Goal: Task Accomplishment & Management: Manage account settings

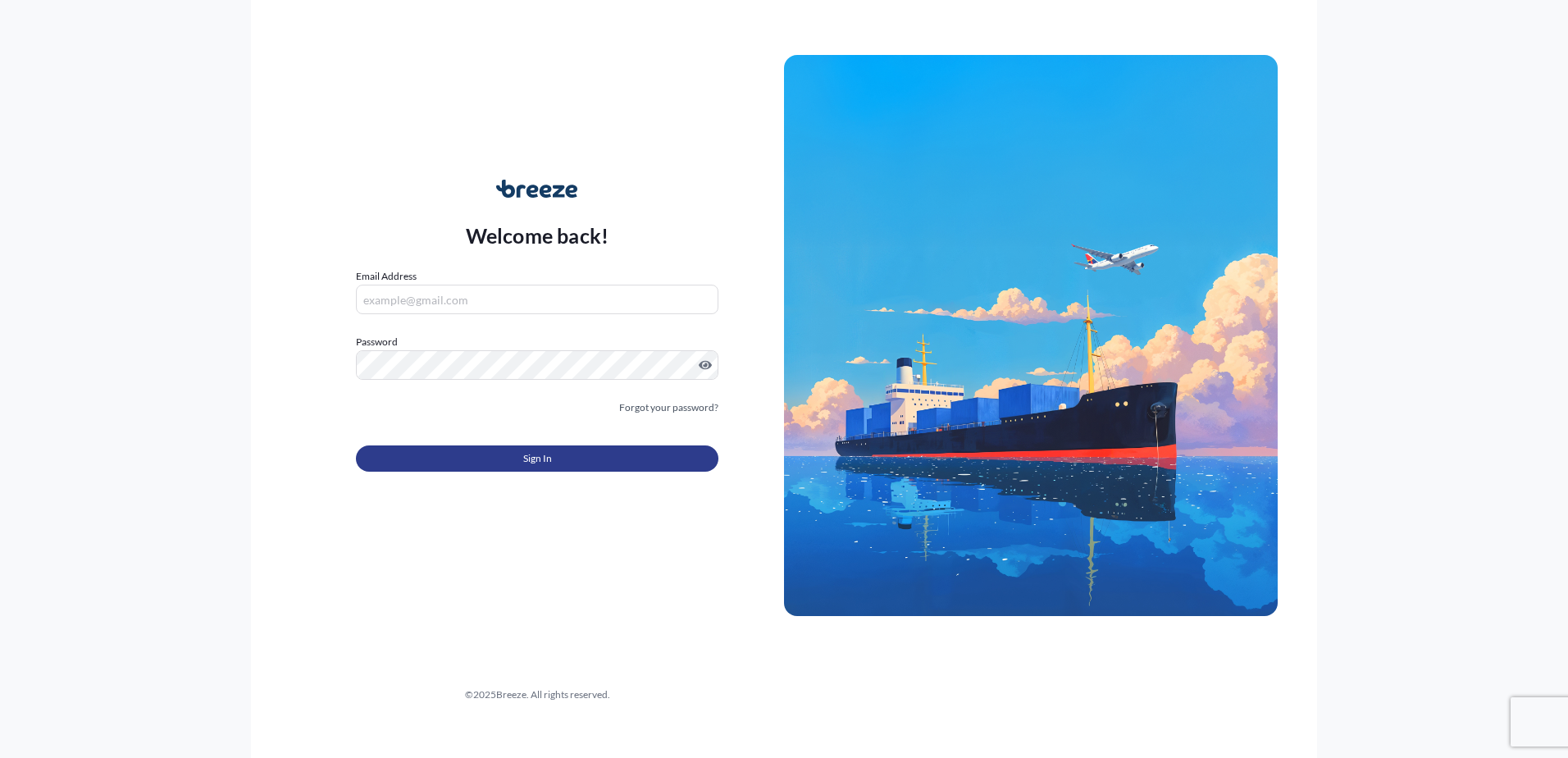
type input "[EMAIL_ADDRESS][DOMAIN_NAME]"
click at [483, 454] on button "Sign In" at bounding box center [537, 458] width 362 height 27
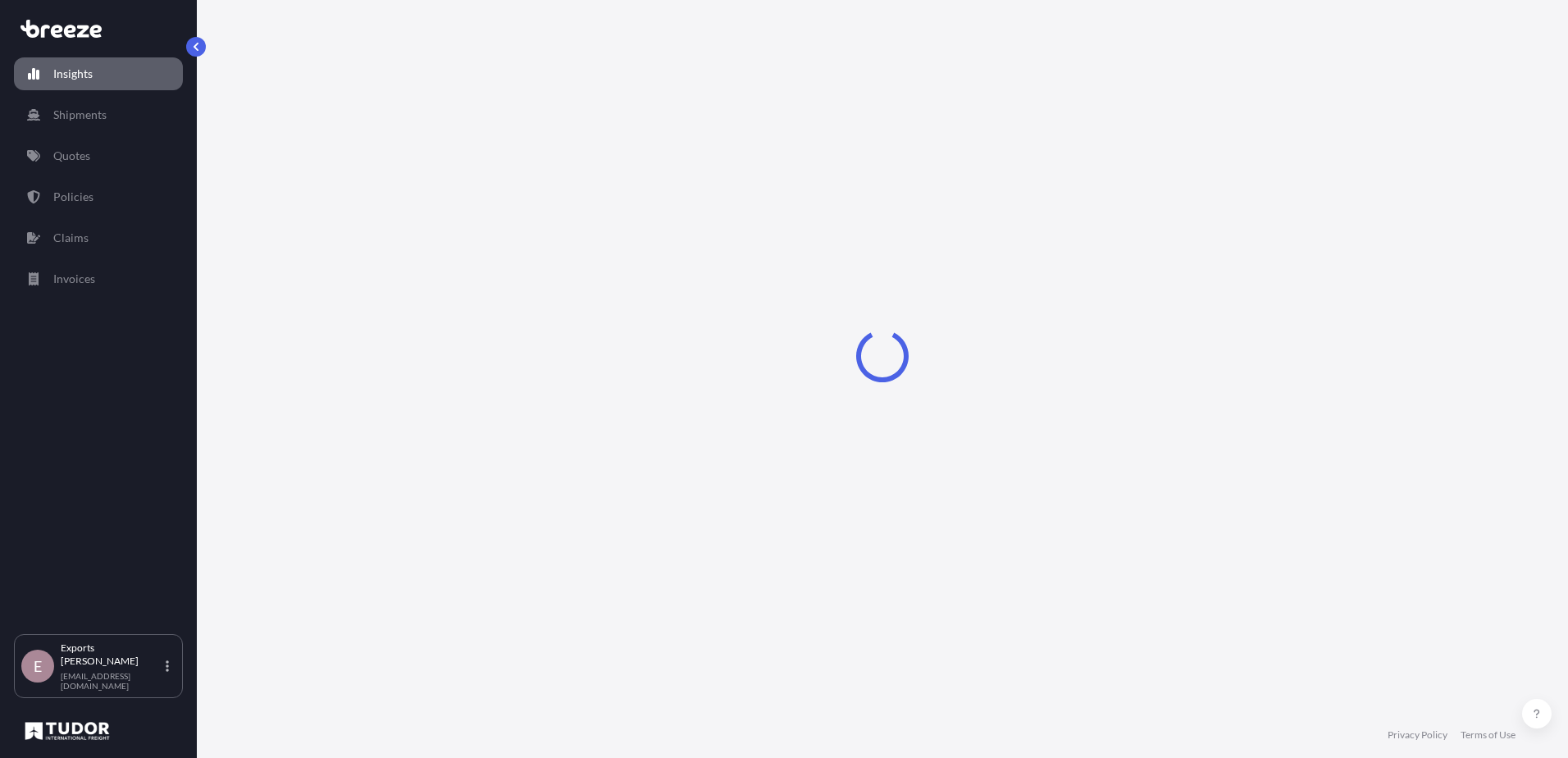
select select "2025"
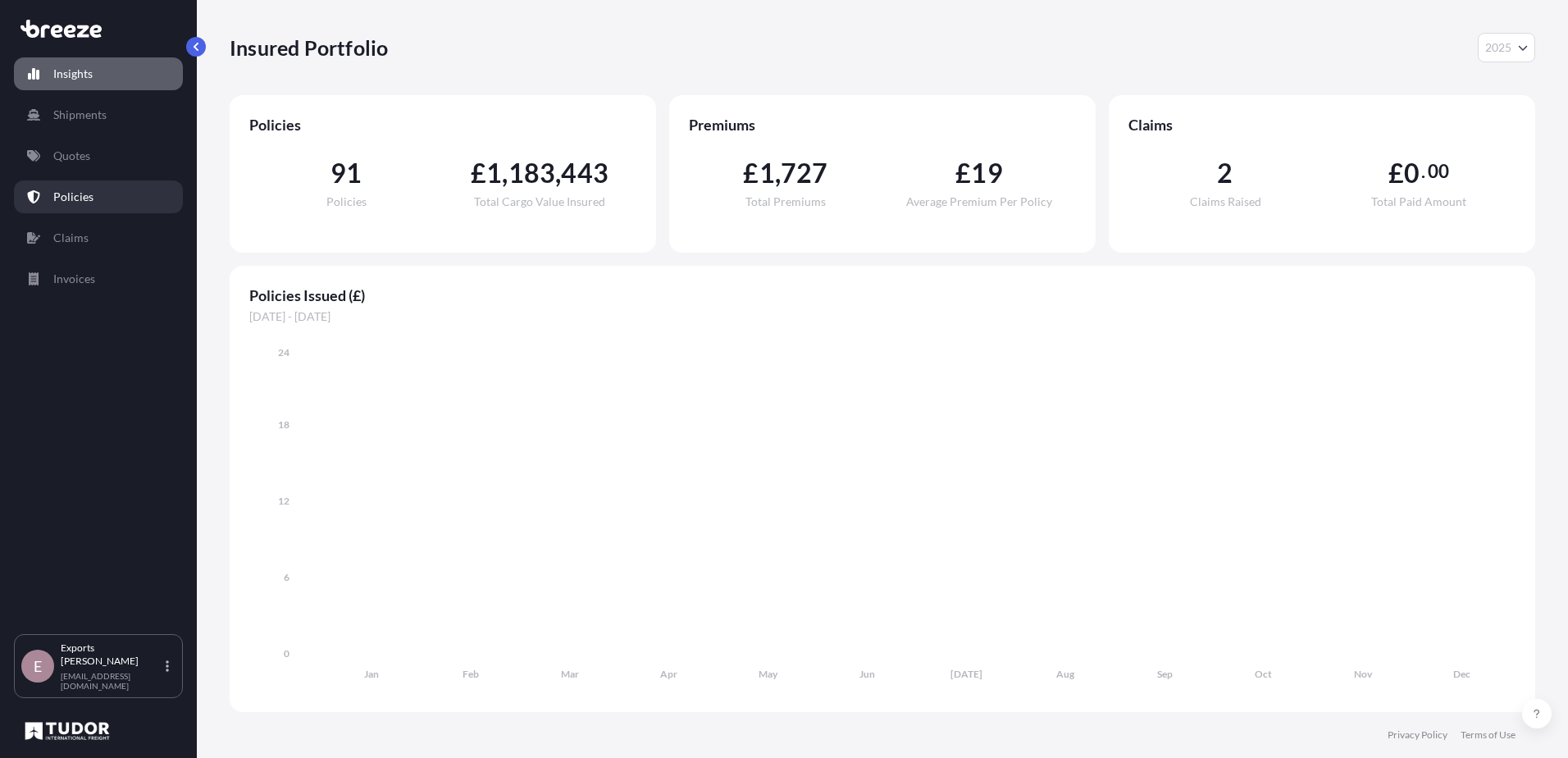
click at [81, 197] on p "Policies" at bounding box center [73, 197] width 40 height 16
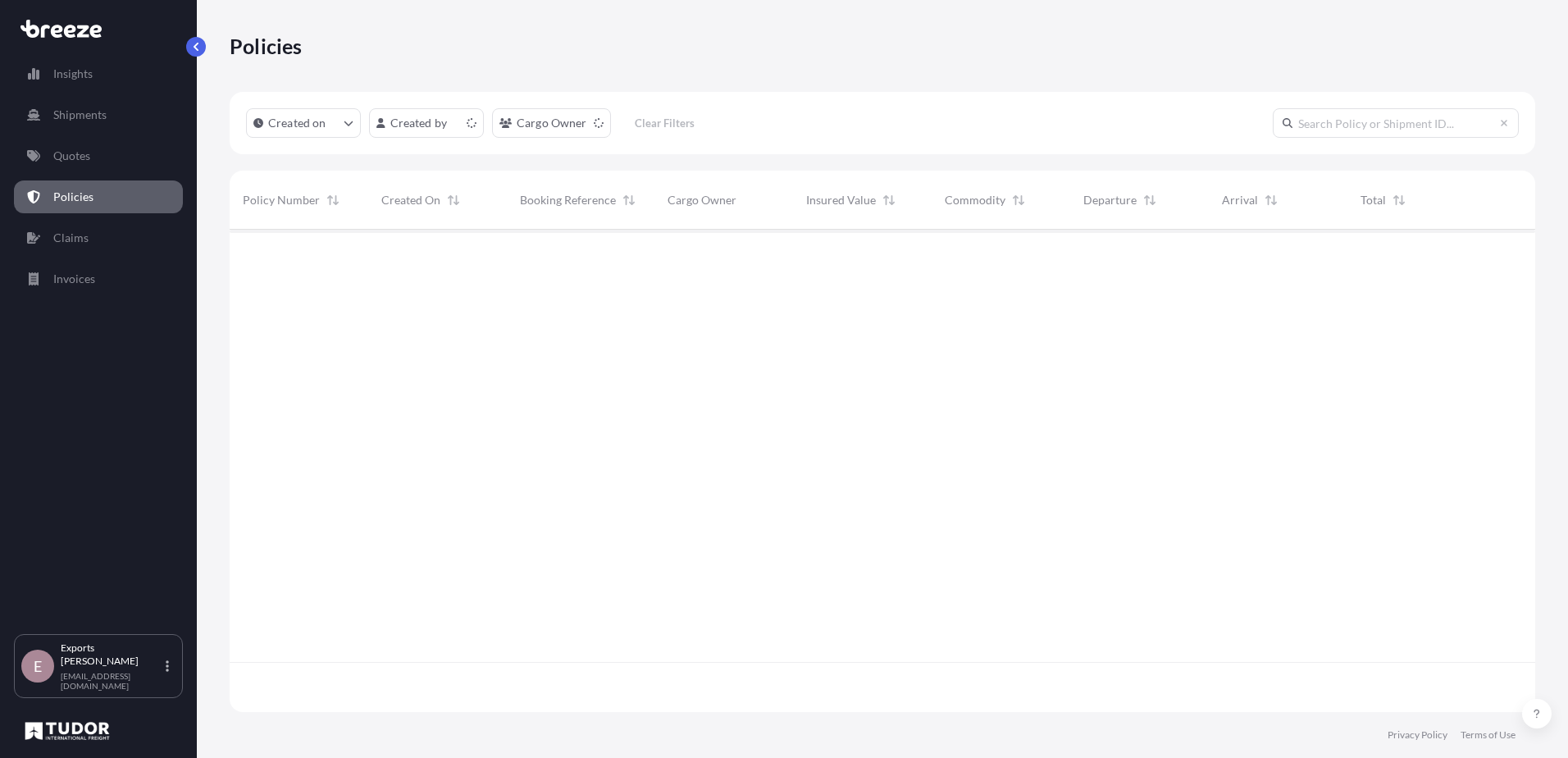
scroll to position [479, 1293]
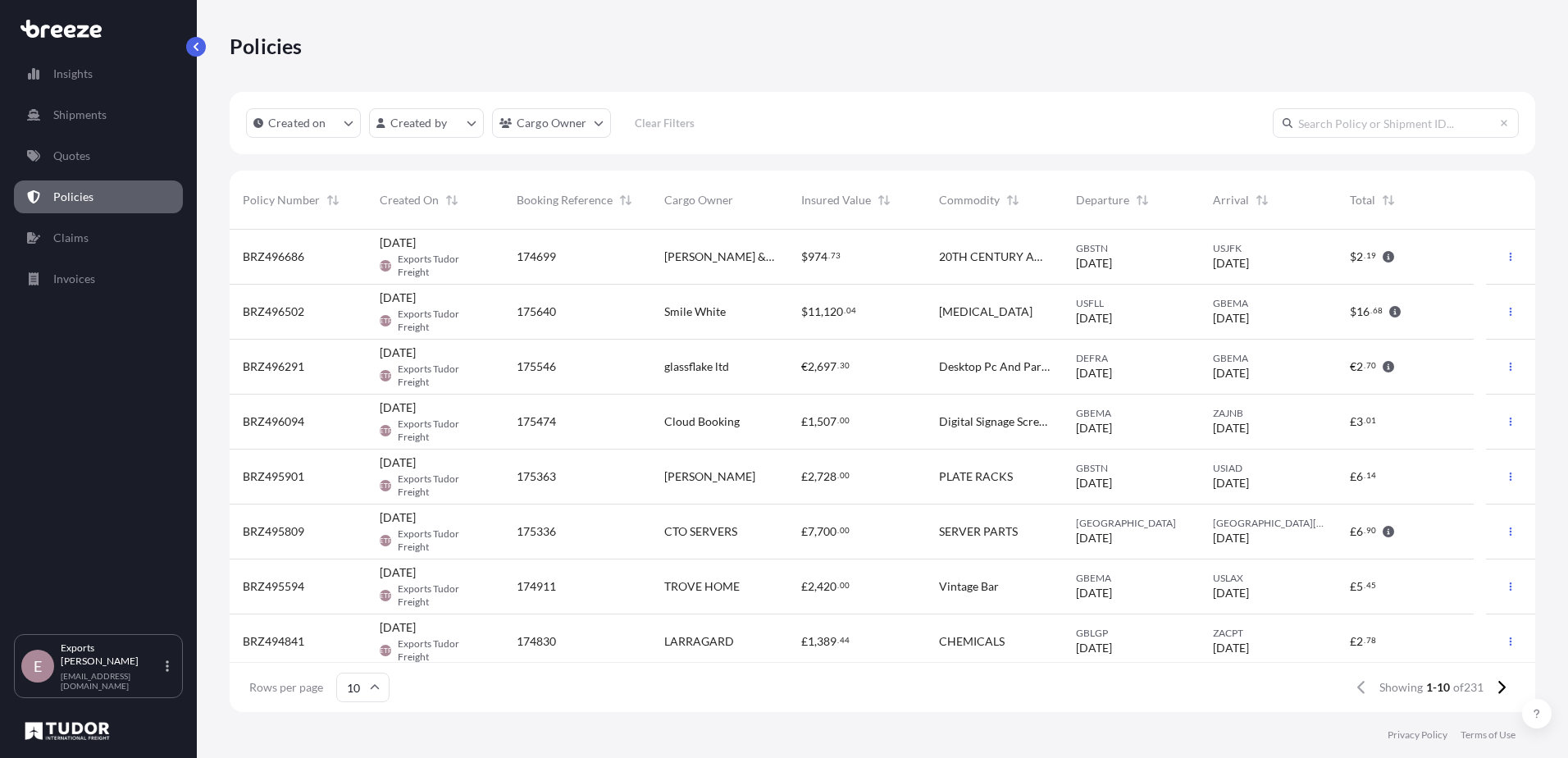
drag, startPoint x: 499, startPoint y: 270, endPoint x: 422, endPoint y: 254, distance: 78.6
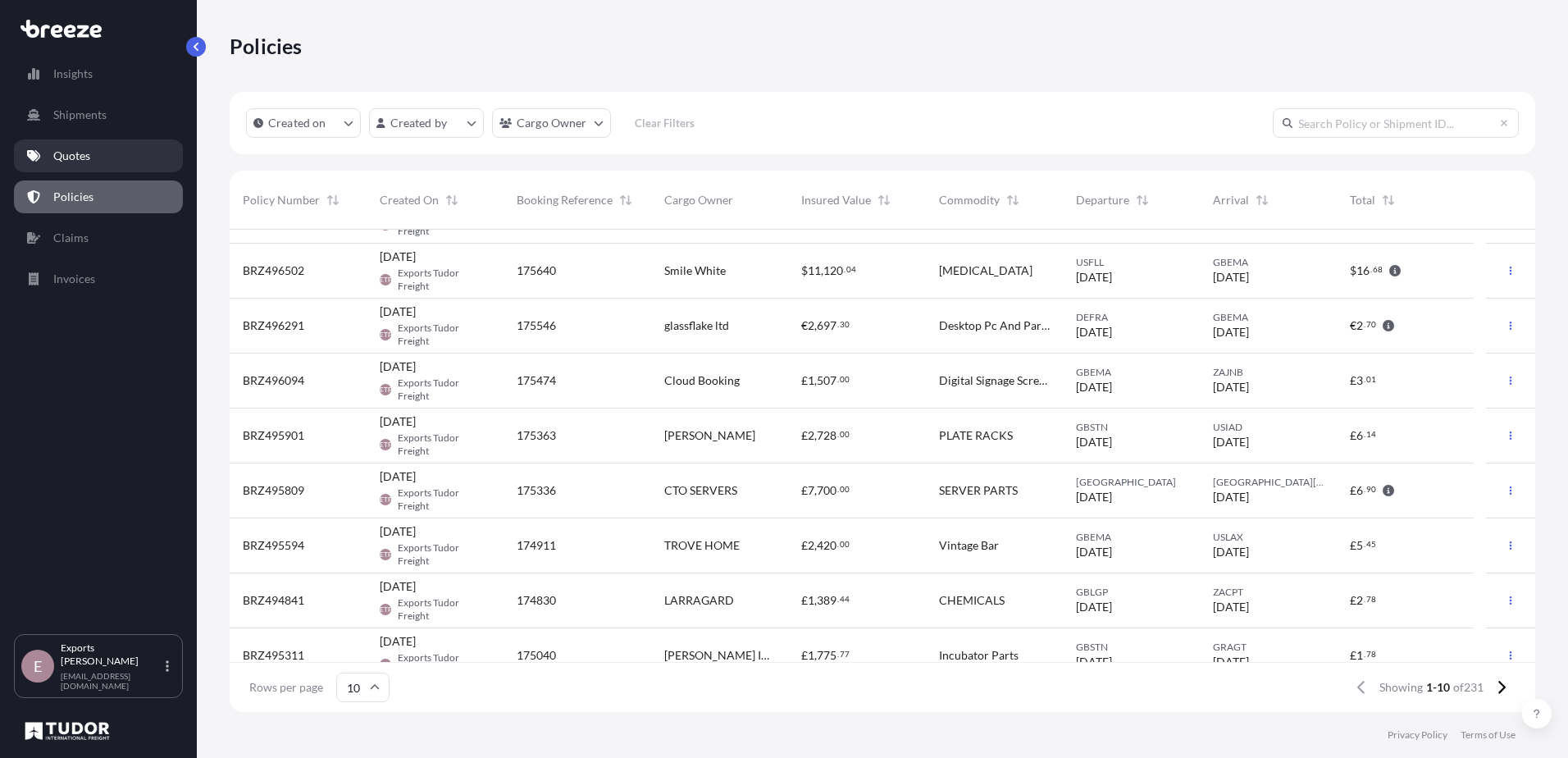
scroll to position [0, 0]
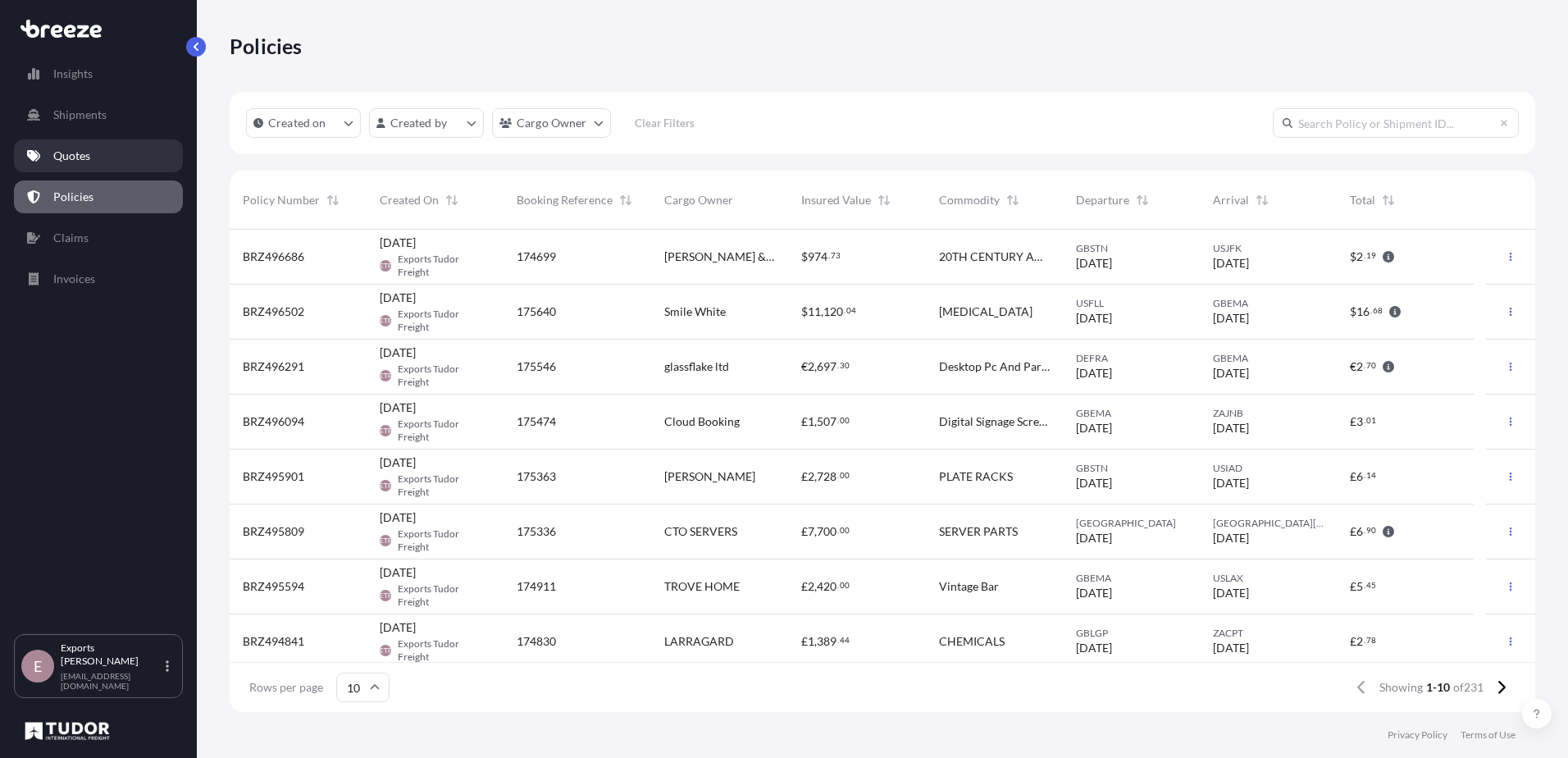
click at [115, 161] on link "Quotes" at bounding box center [98, 155] width 169 height 33
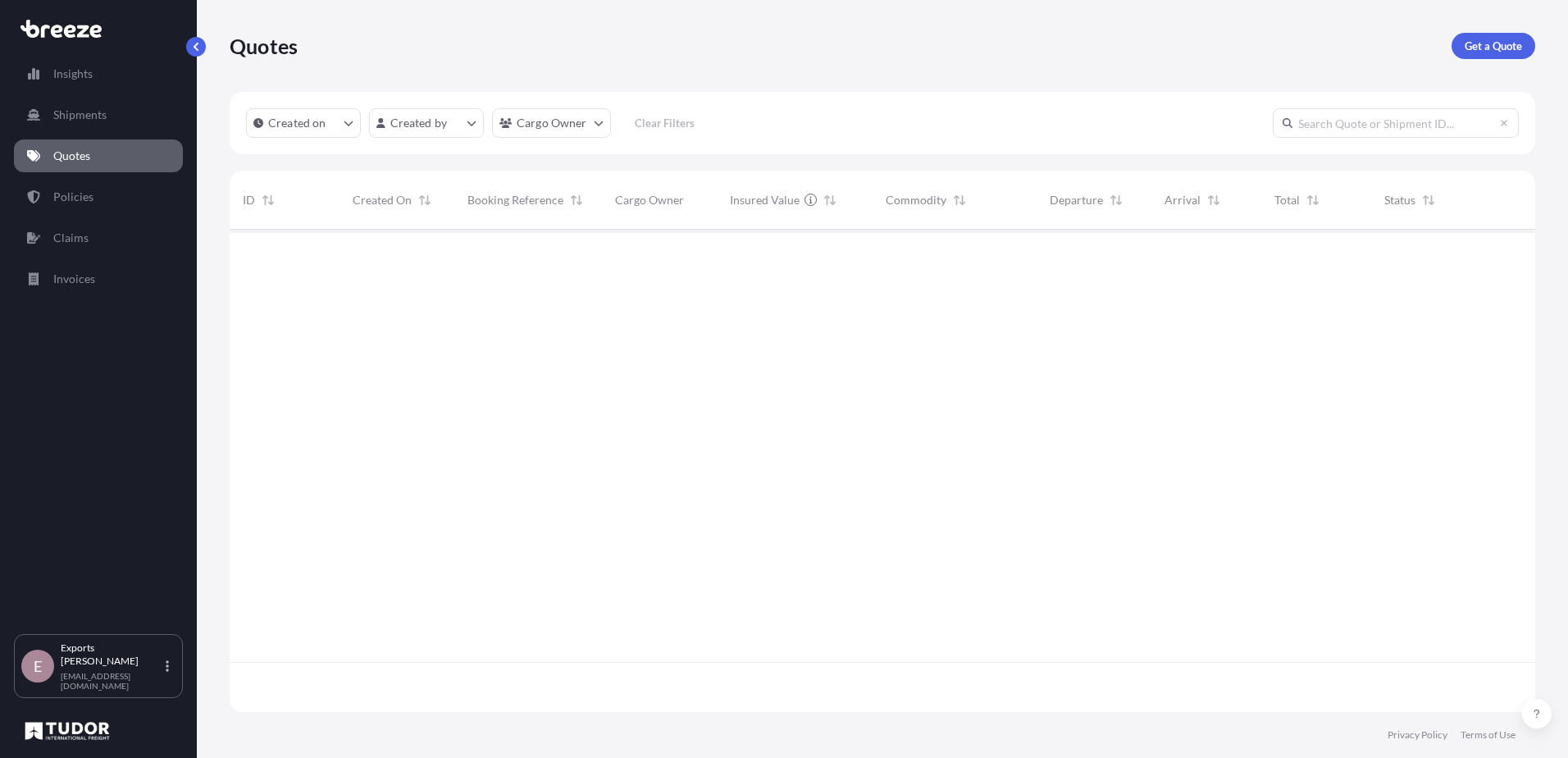
scroll to position [479, 1293]
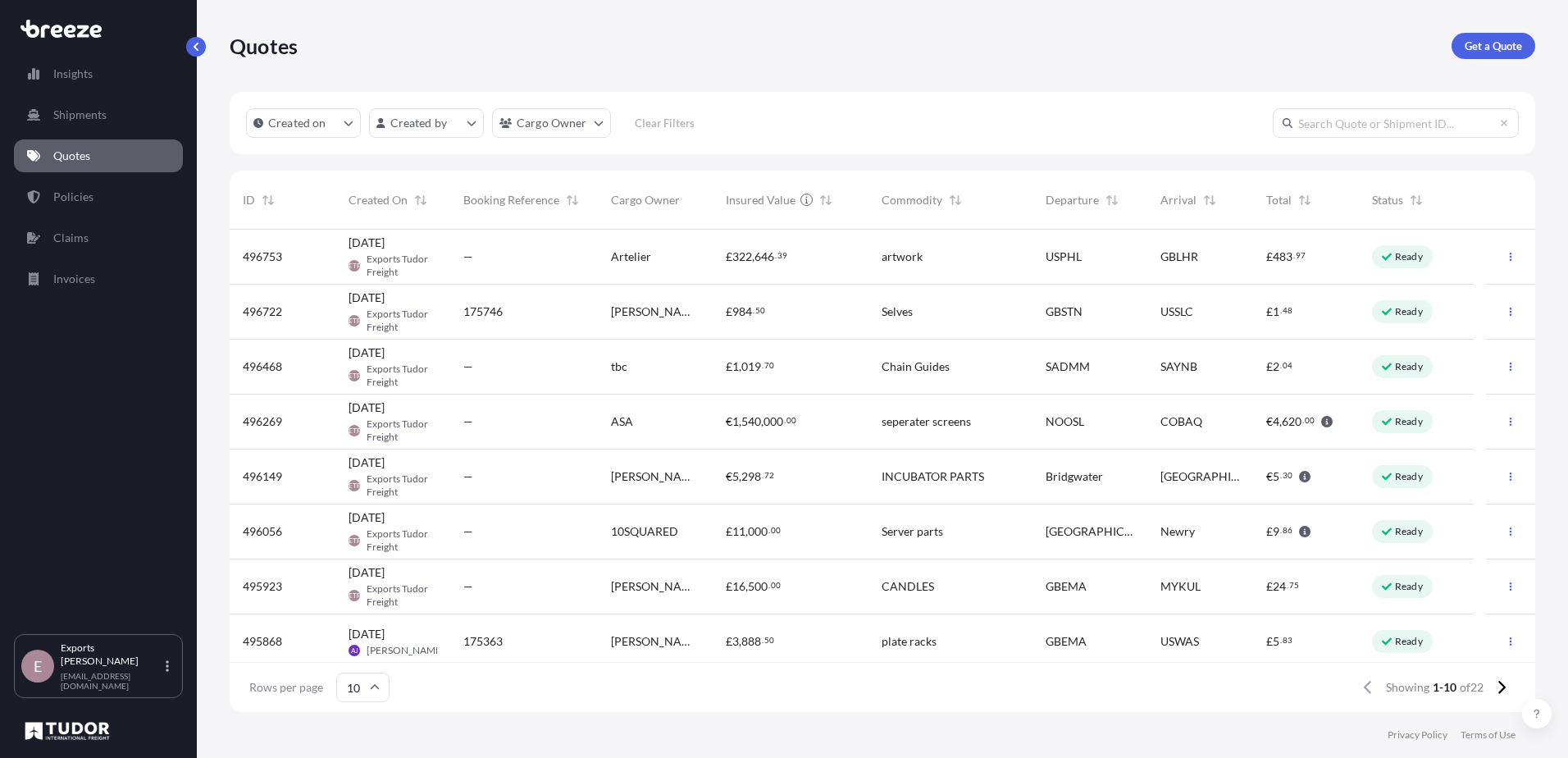
click at [626, 302] on div "Cosmo Fry" at bounding box center [655, 312] width 115 height 55
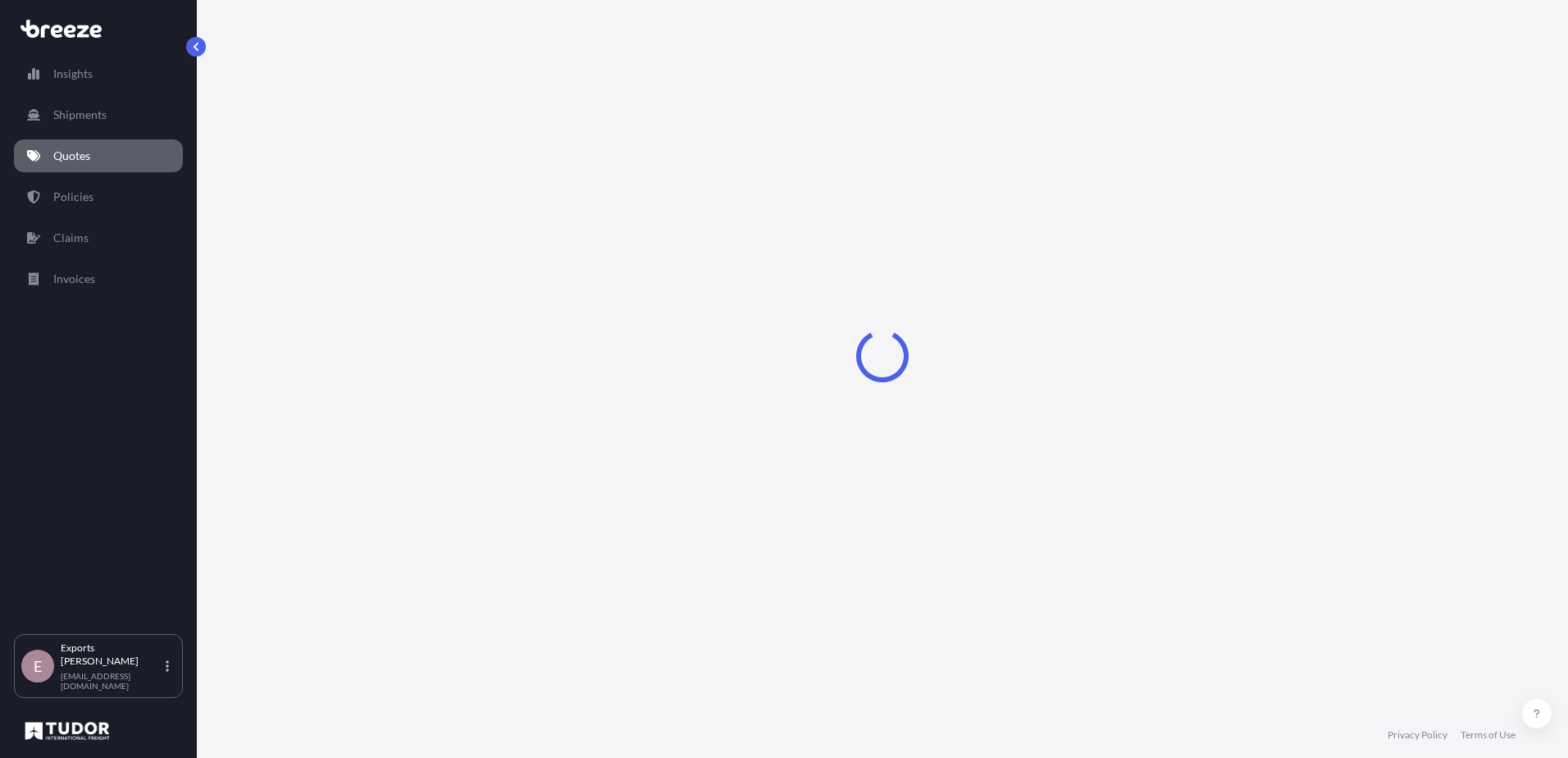
select select "Road"
select select "Air"
select select "Road"
select select "1"
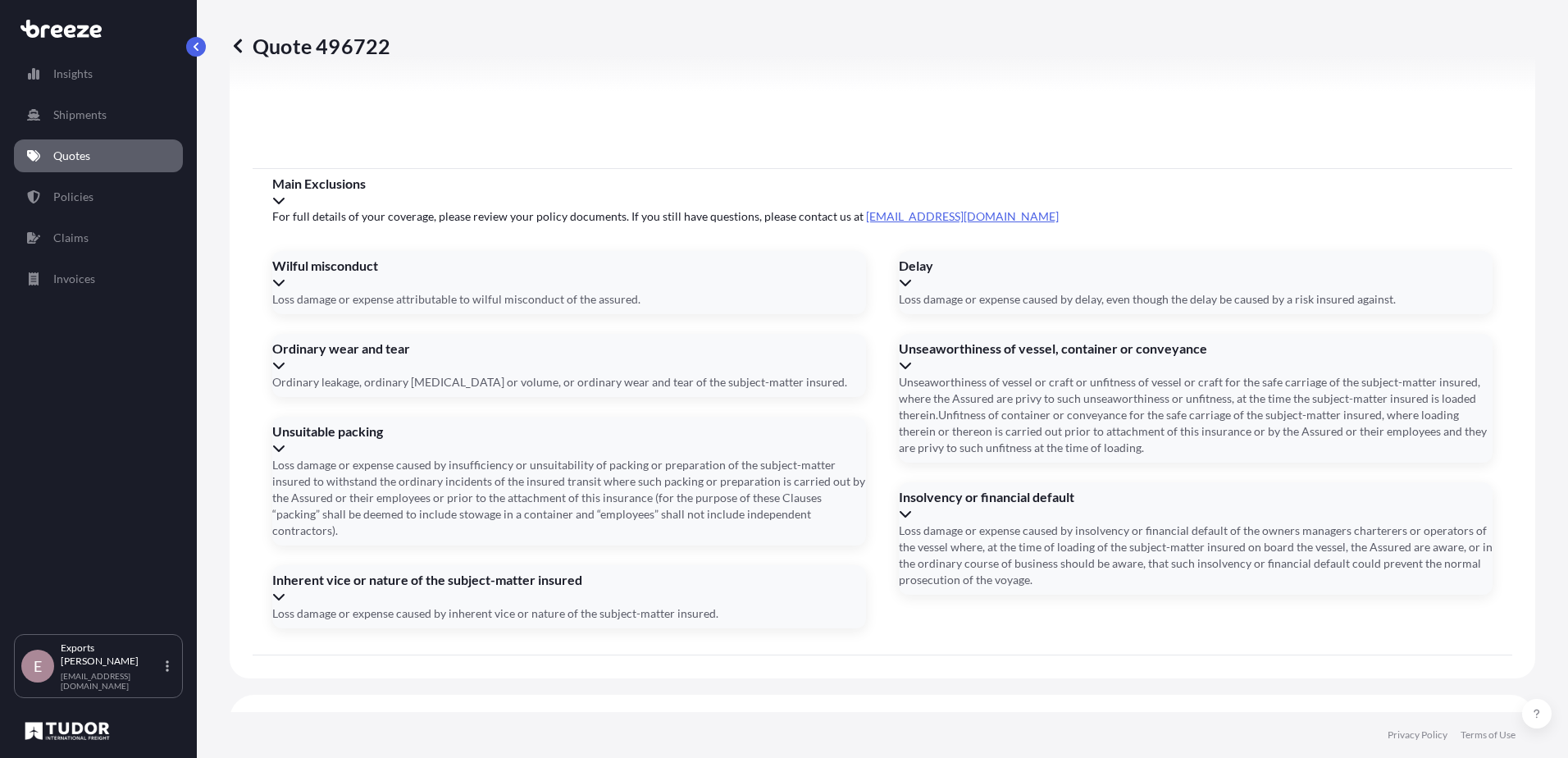
scroll to position [2154, 0]
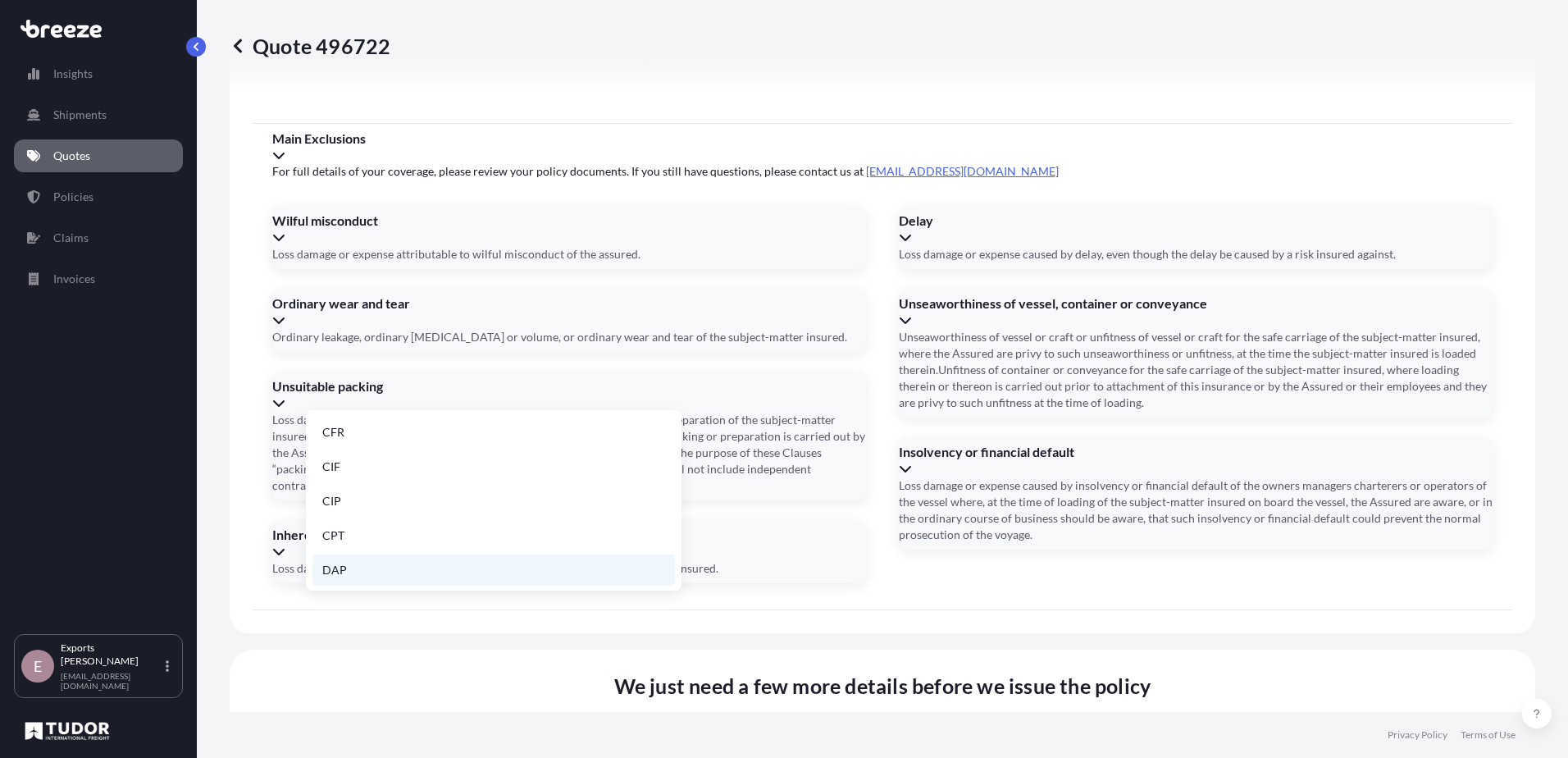
click at [363, 574] on li "DAP" at bounding box center [493, 570] width 362 height 31
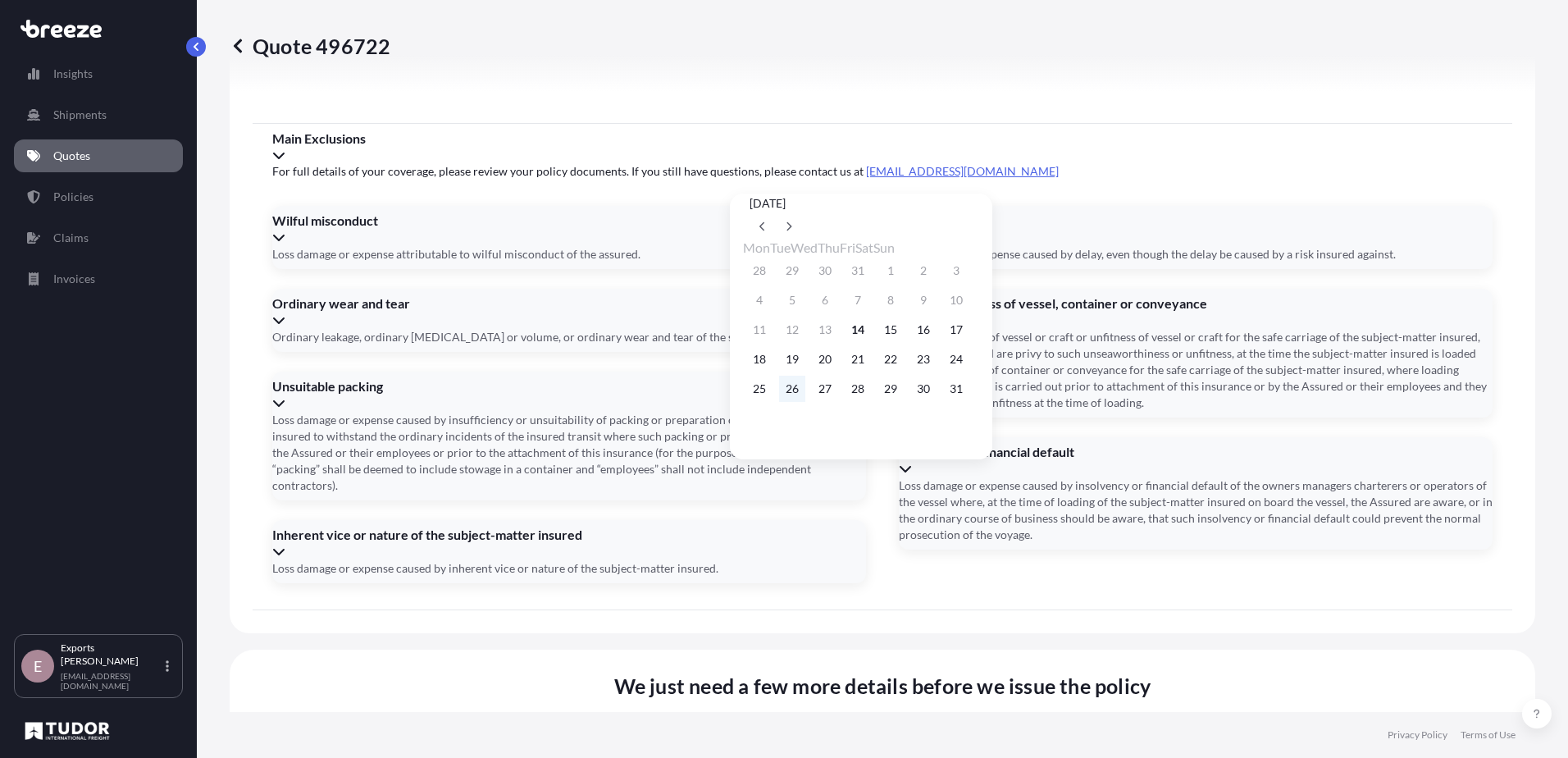
click at [796, 394] on button "26" at bounding box center [792, 389] width 27 height 27
type input "[DATE]"
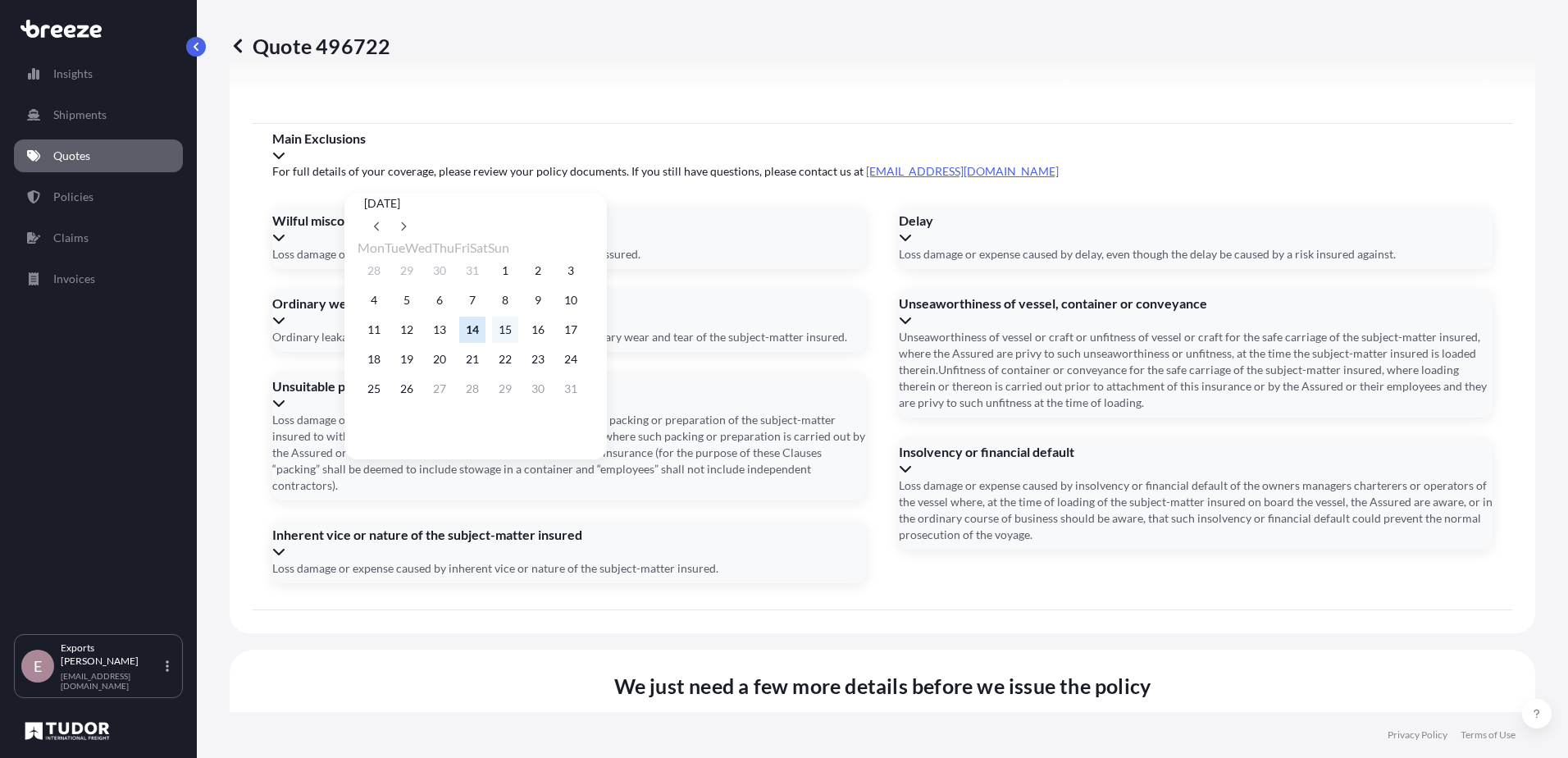
click at [518, 335] on button "15" at bounding box center [505, 330] width 27 height 27
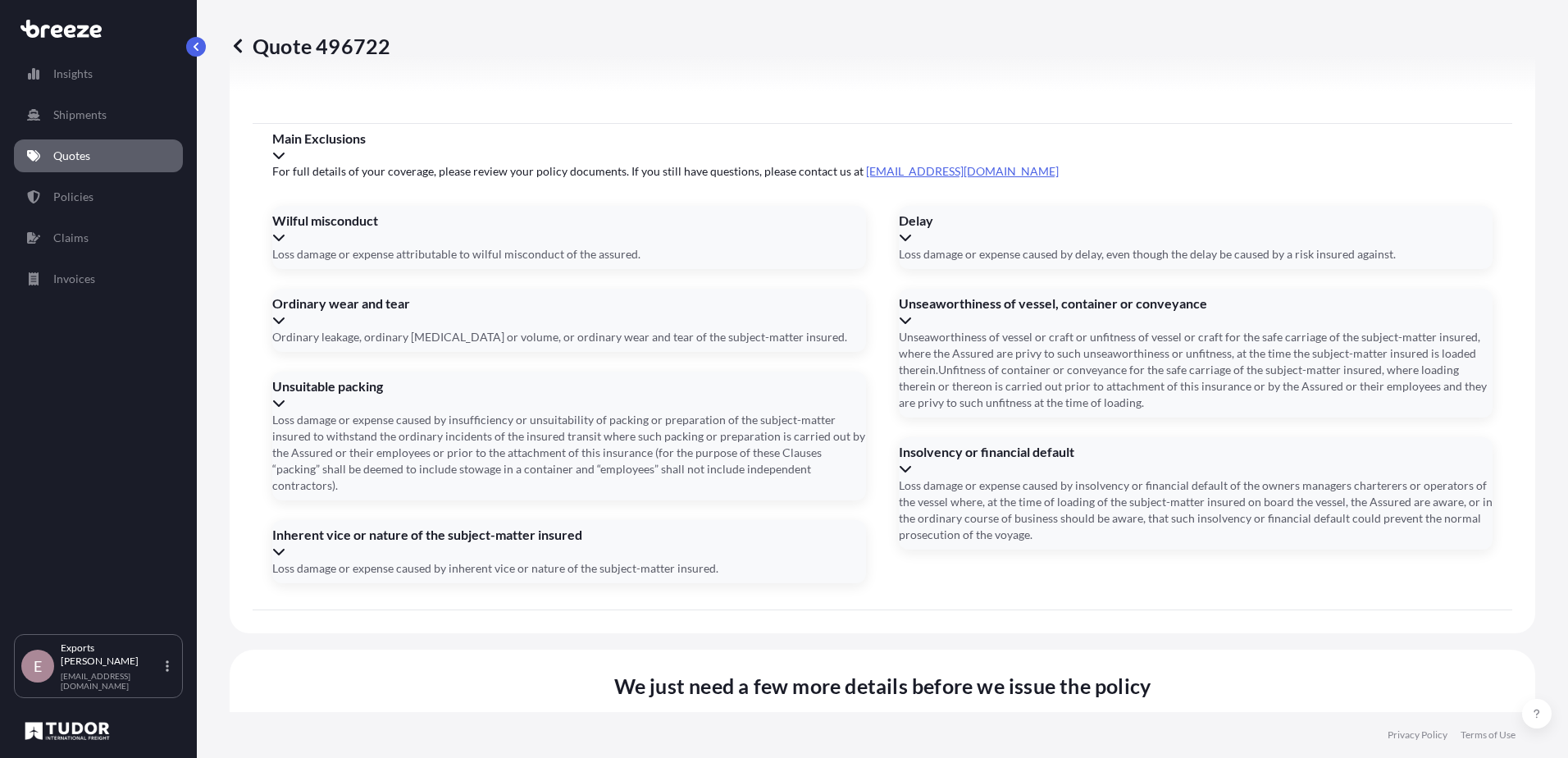
type input "15/08/2025"
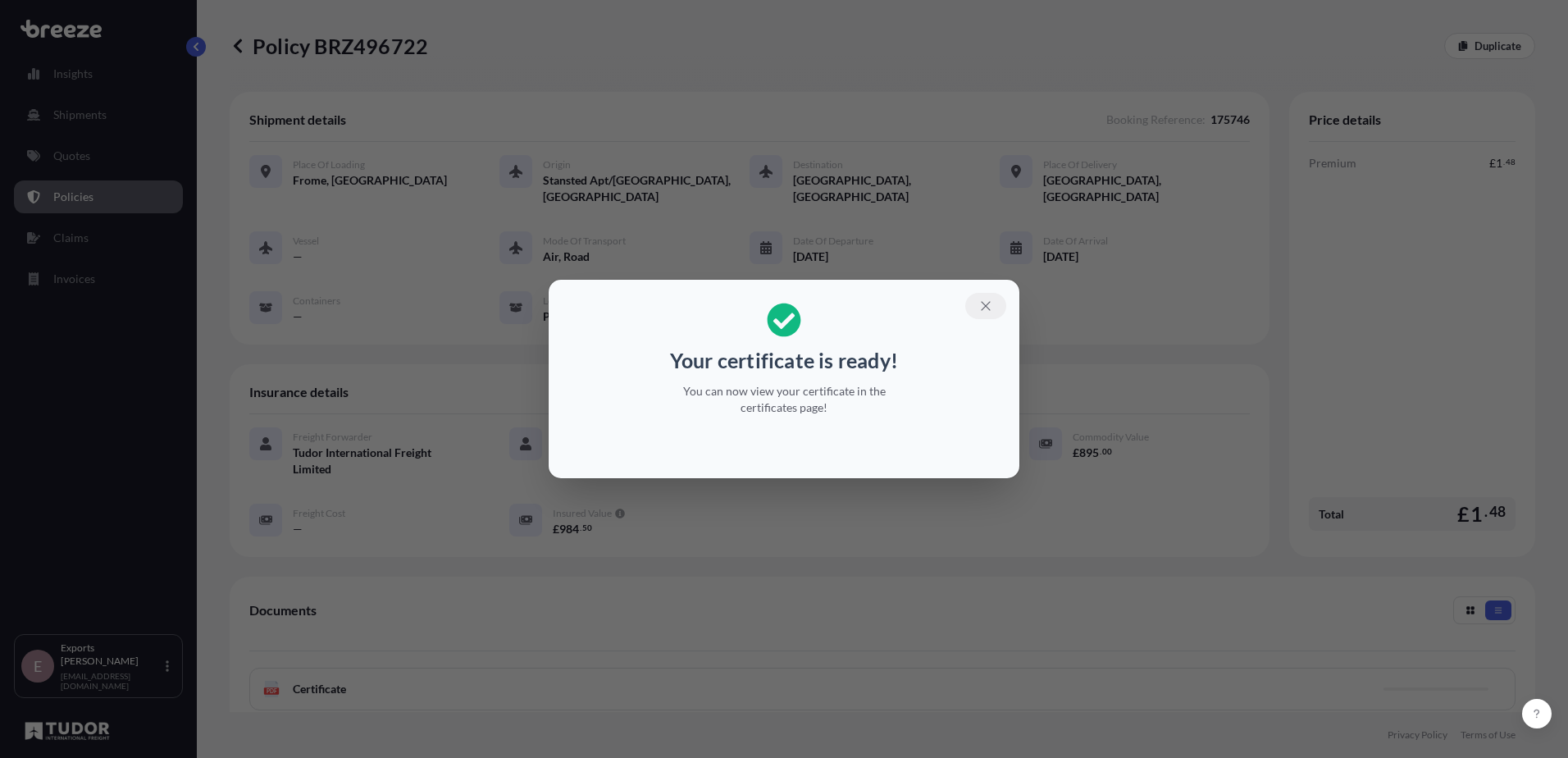
click at [979, 307] on icon "button" at bounding box center [985, 306] width 15 height 15
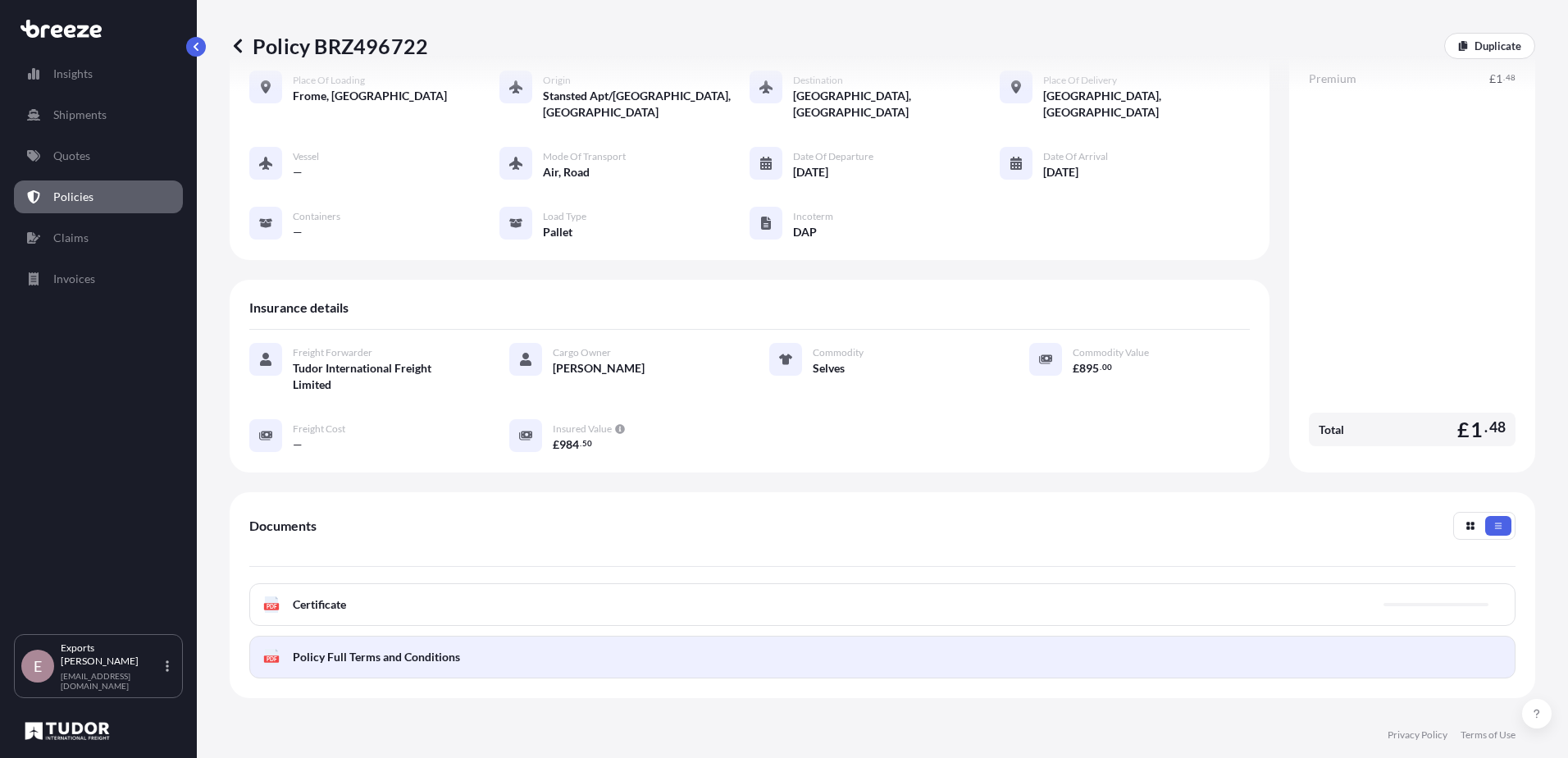
scroll to position [229, 0]
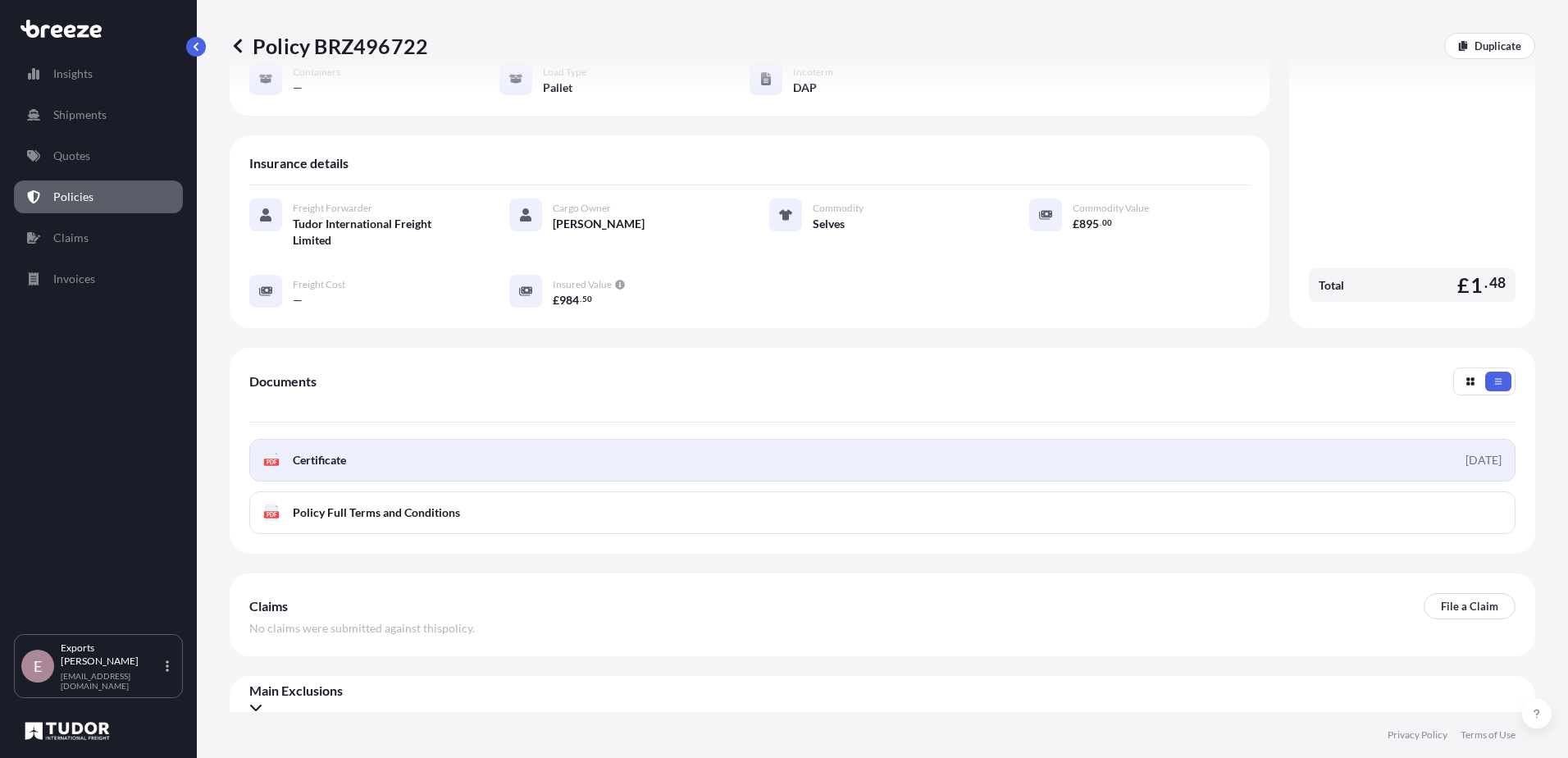
click at [1465, 452] on div "[DATE]" at bounding box center [1483, 459] width 36 height 16
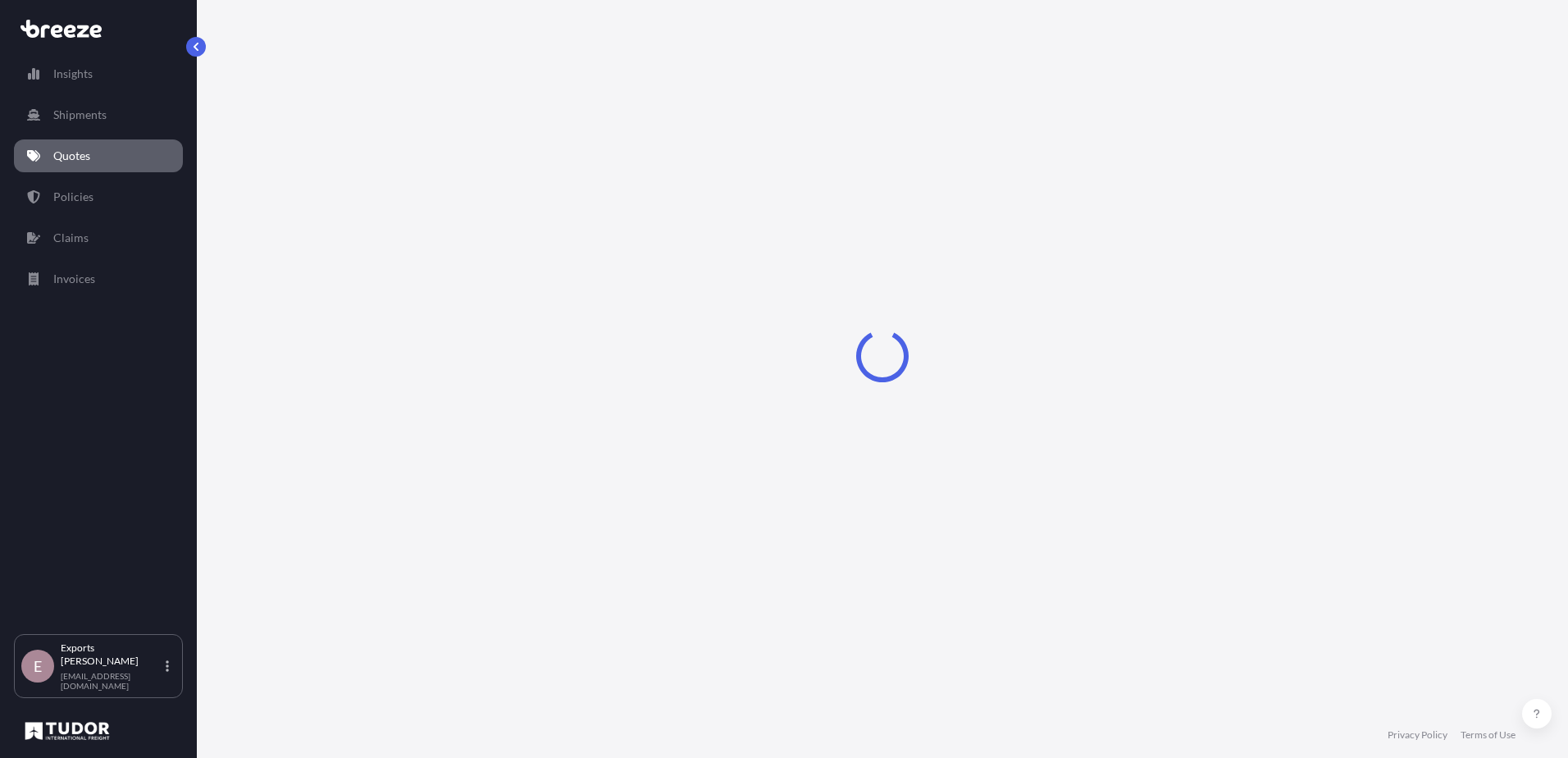
select select "Road"
select select "Air"
select select "Road"
select select "3"
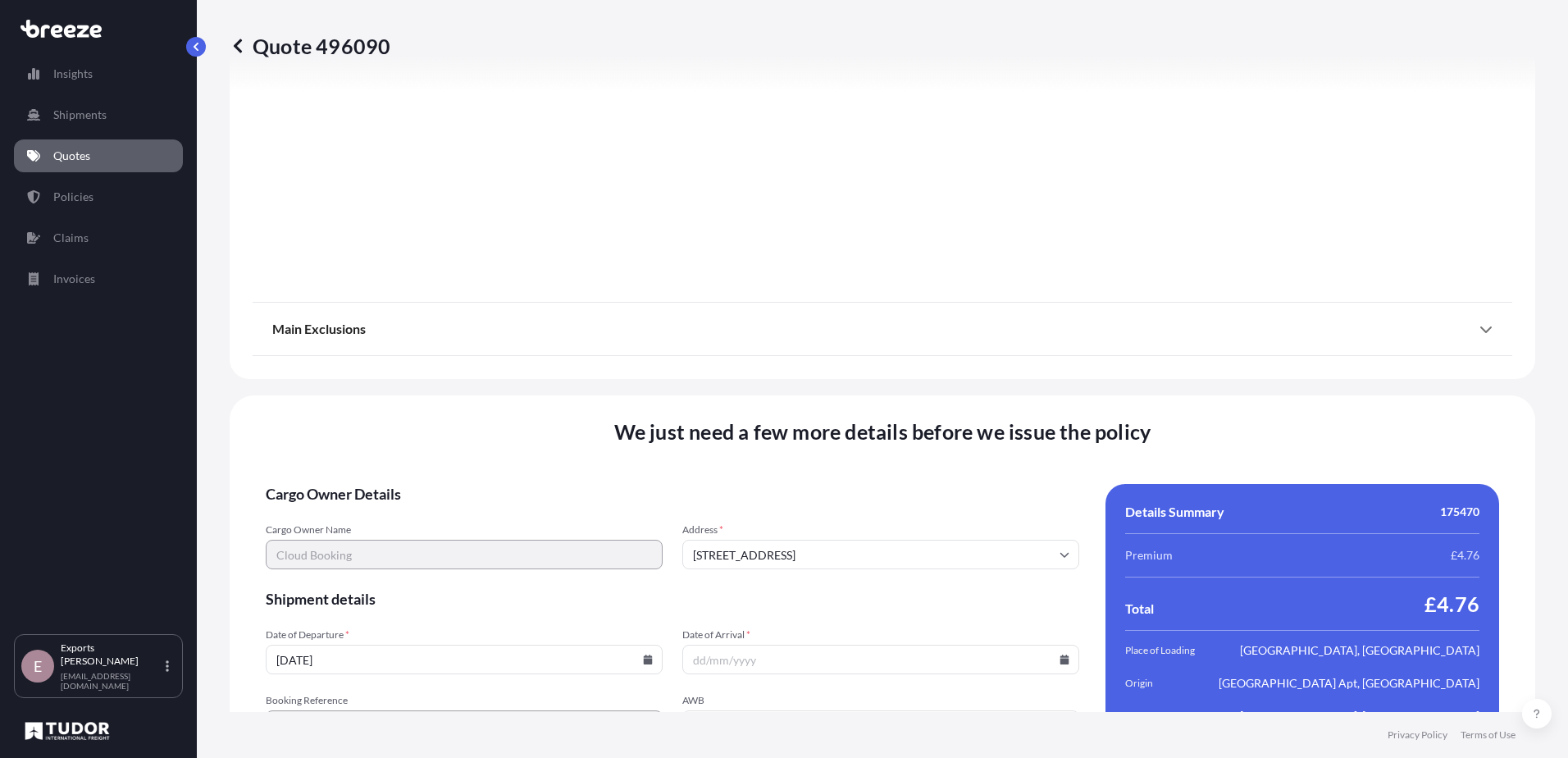
scroll to position [2154, 0]
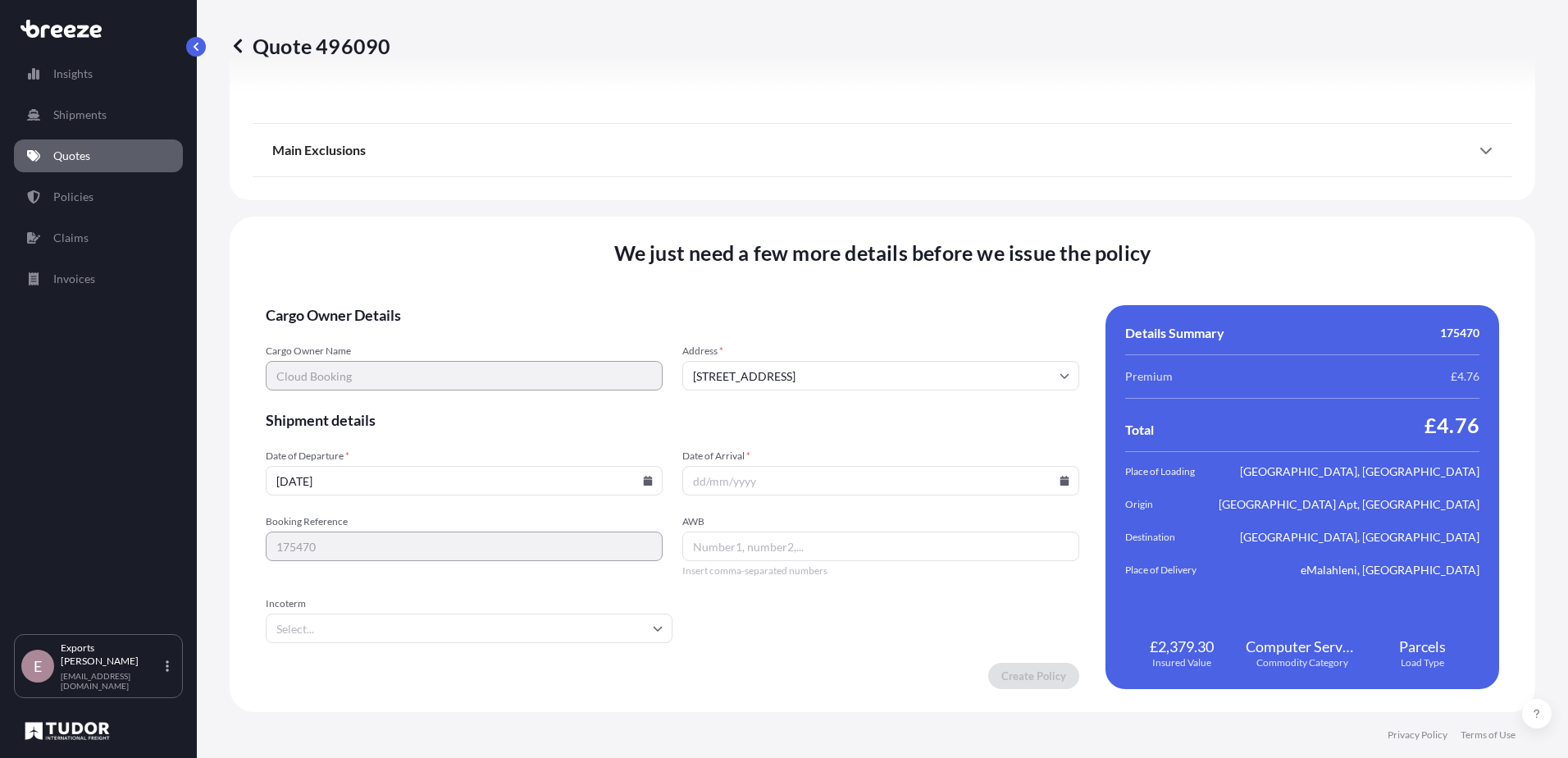
click at [337, 634] on input "Incoterm" at bounding box center [469, 628] width 407 height 29
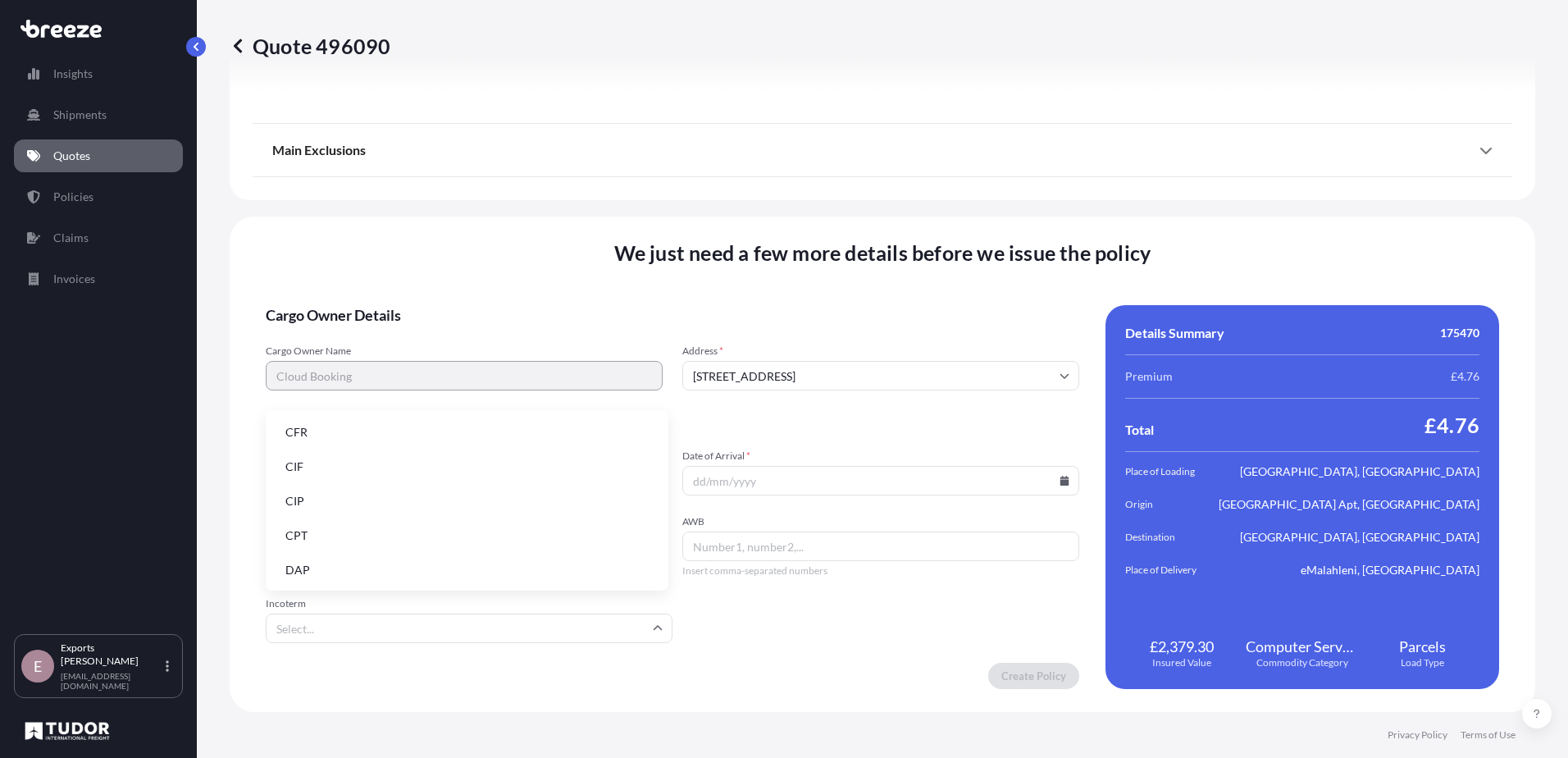
click at [353, 564] on li "DAP" at bounding box center [467, 570] width 390 height 31
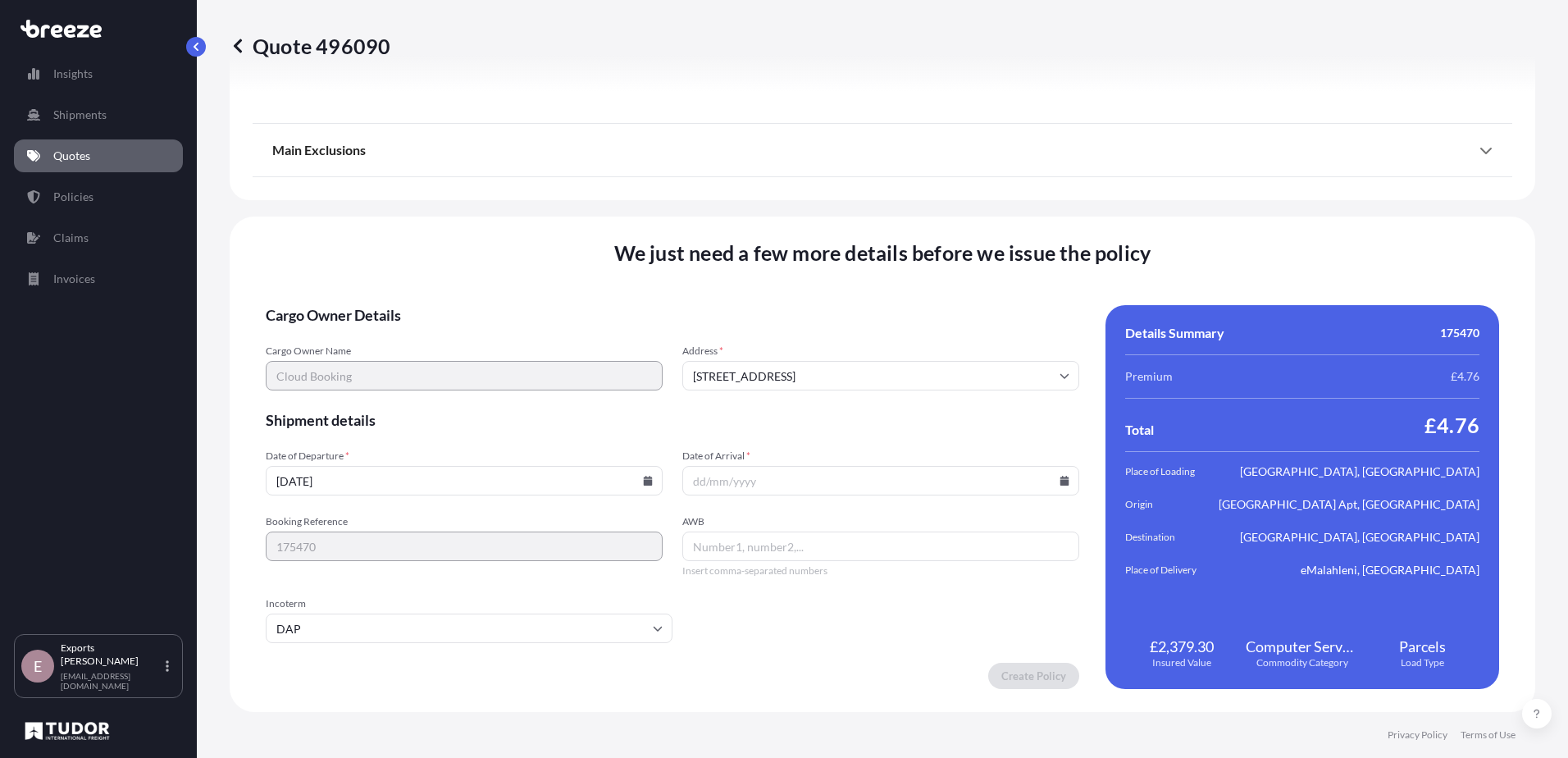
click at [826, 497] on form "Cargo Owner Details Cargo Owner Name Cloud Booking Address * [GEOGRAPHIC_DATA] …" at bounding box center [673, 496] width 814 height 384
click at [1060, 482] on icon at bounding box center [1064, 480] width 9 height 9
click at [789, 399] on button "26" at bounding box center [798, 397] width 27 height 27
type input "[DATE]"
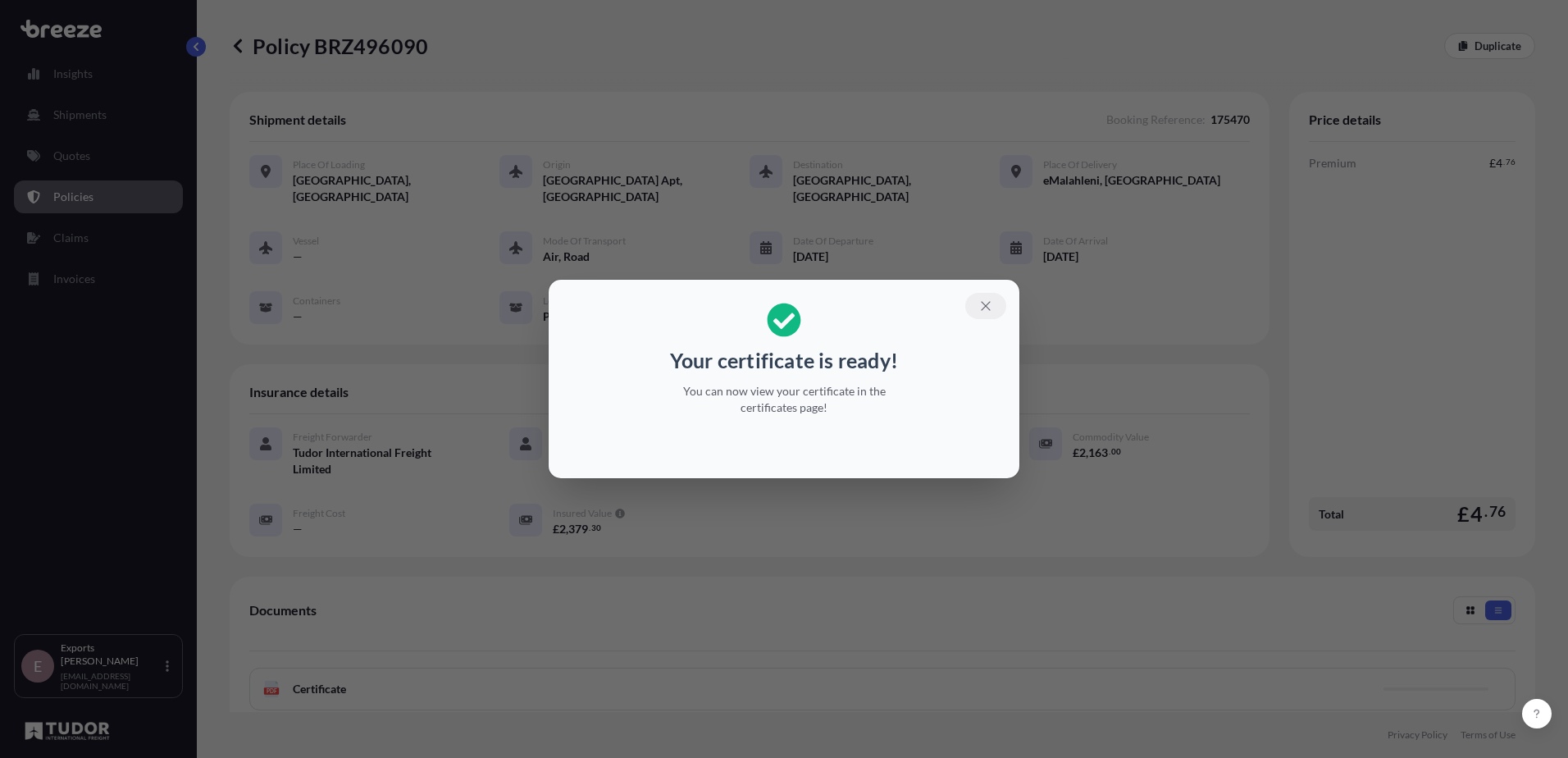
click at [987, 305] on icon "button" at bounding box center [985, 306] width 15 height 15
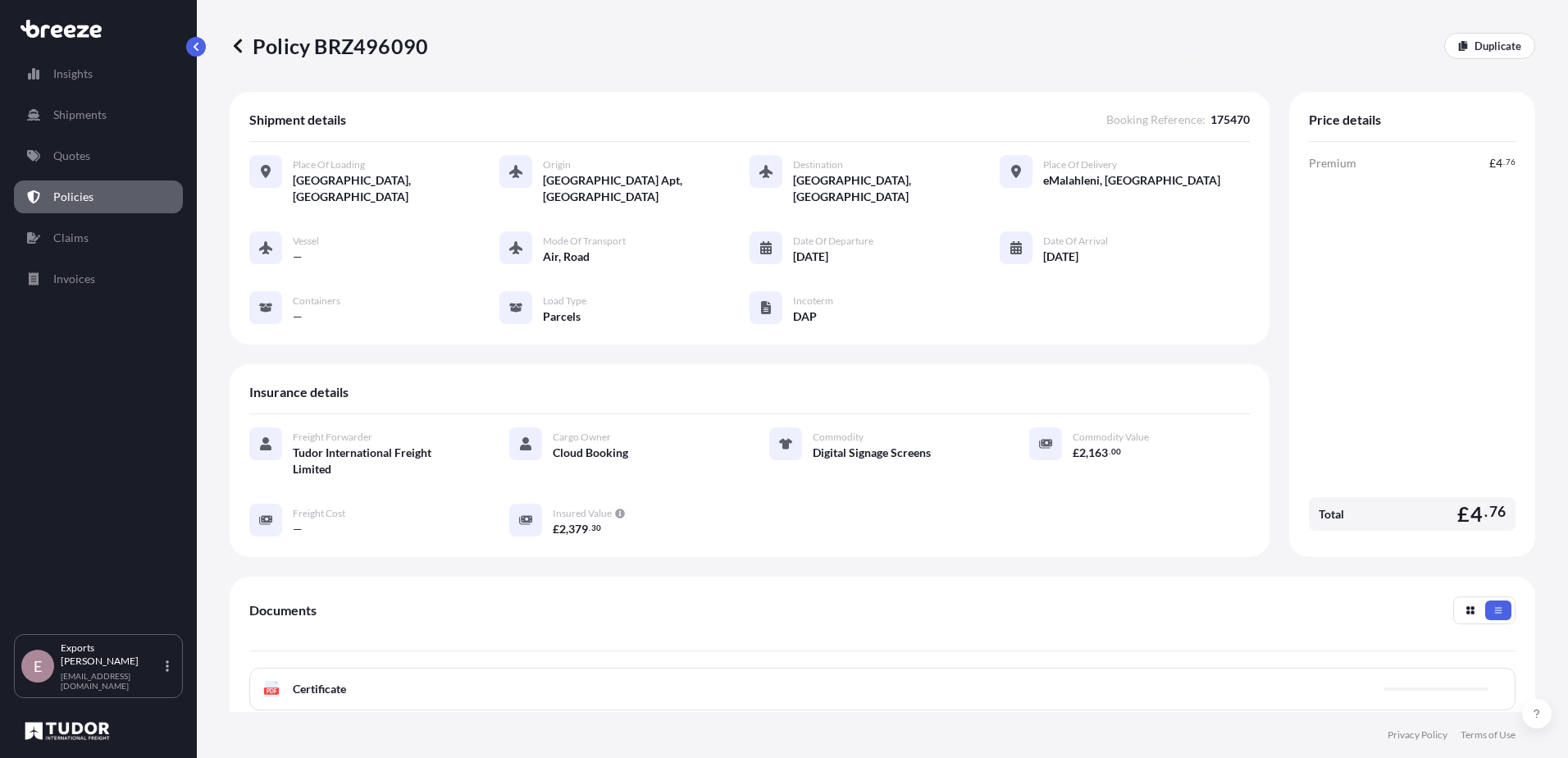
scroll to position [229, 0]
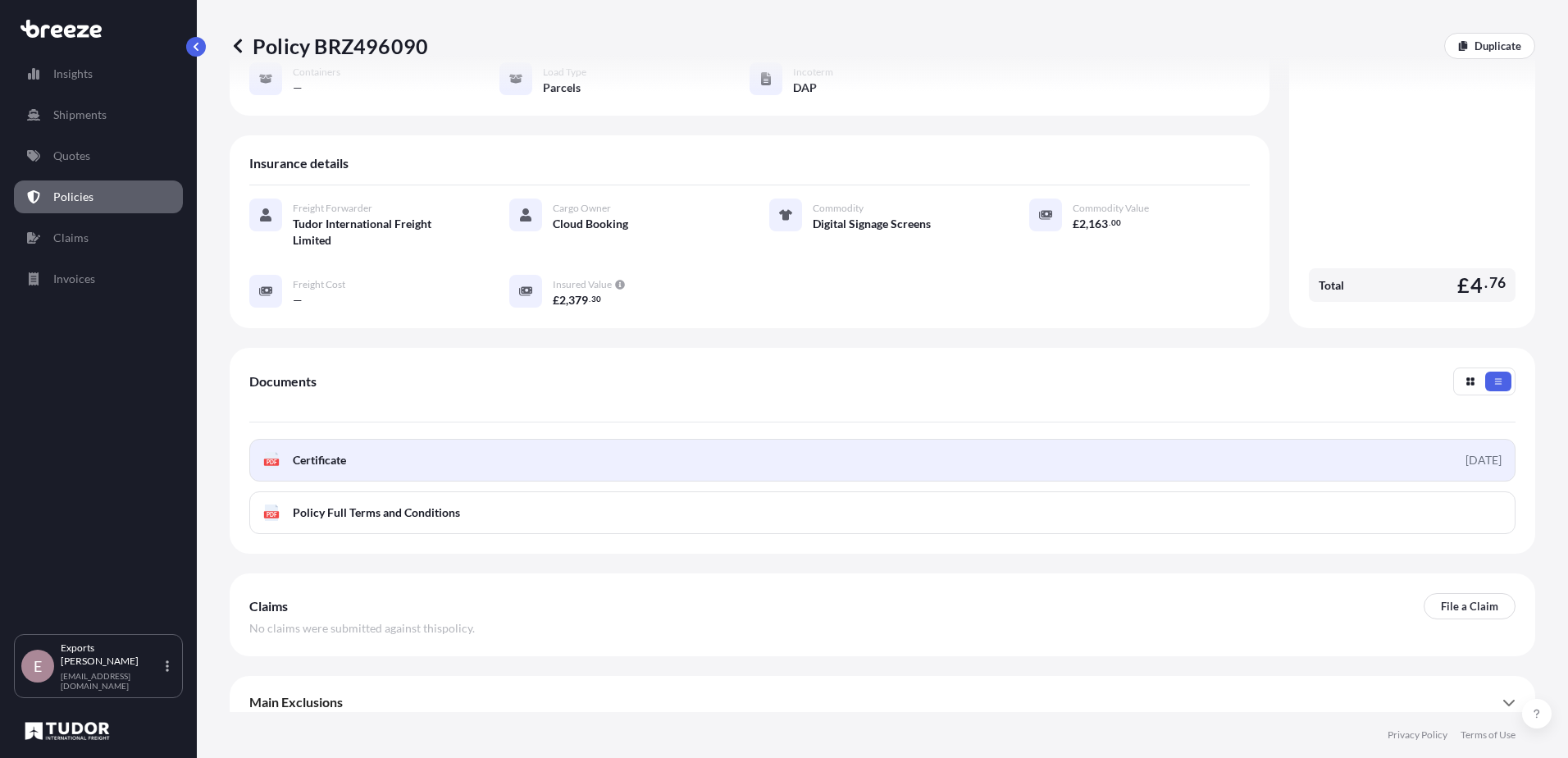
click at [380, 442] on link "PDF Certificate [DATE]" at bounding box center [881, 460] width 1266 height 43
